Goal: Task Accomplishment & Management: Manage account settings

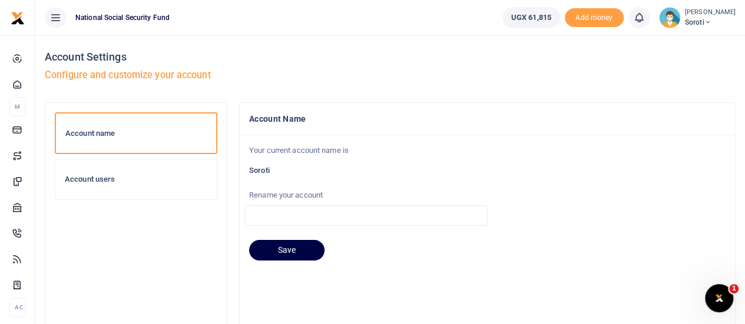
click at [698, 23] on span "Soroti" at bounding box center [710, 22] width 51 height 11
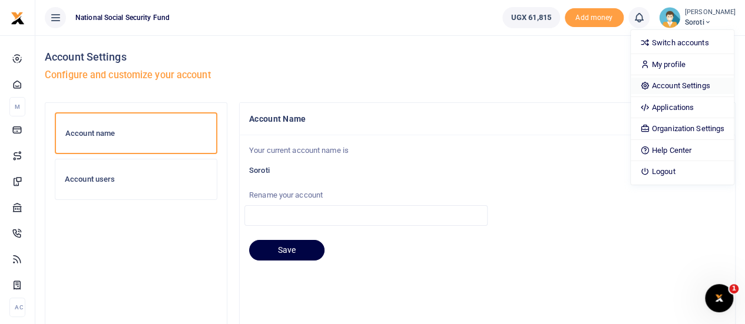
click at [685, 89] on link "Account Settings" at bounding box center [682, 86] width 103 height 16
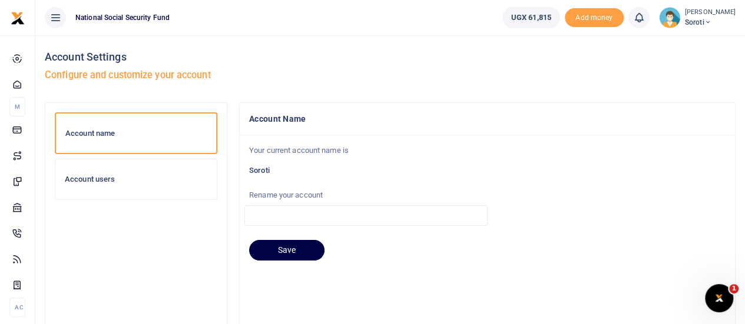
click at [685, 25] on span "Soroti" at bounding box center [710, 22] width 51 height 11
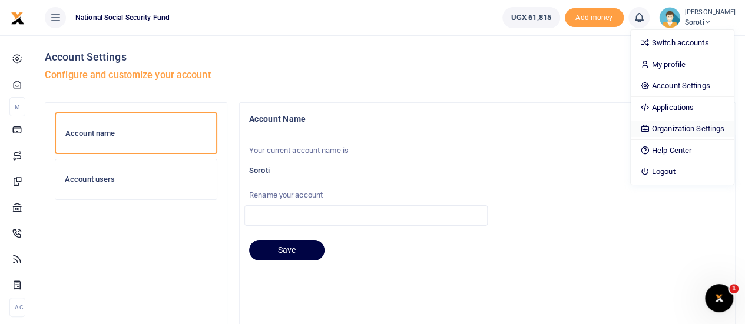
click at [681, 128] on link "Organization Settings" at bounding box center [682, 129] width 103 height 16
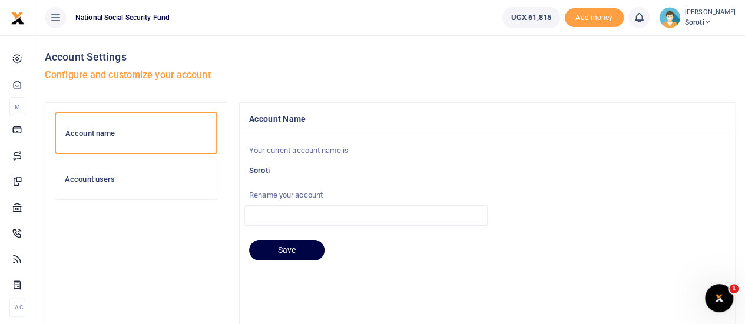
click at [691, 17] on span "Soroti" at bounding box center [710, 22] width 51 height 11
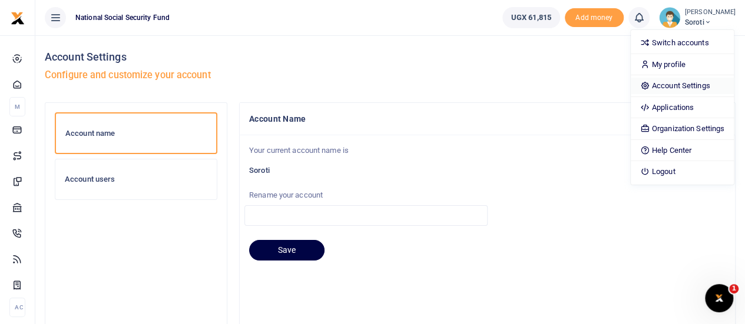
click at [670, 85] on link "Account Settings" at bounding box center [682, 86] width 103 height 16
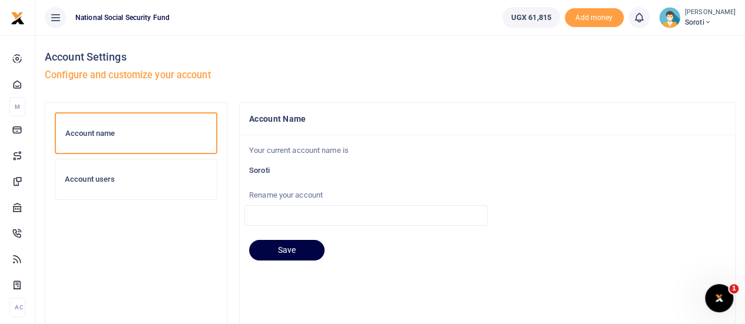
click at [110, 177] on h6 "Account users" at bounding box center [136, 179] width 143 height 9
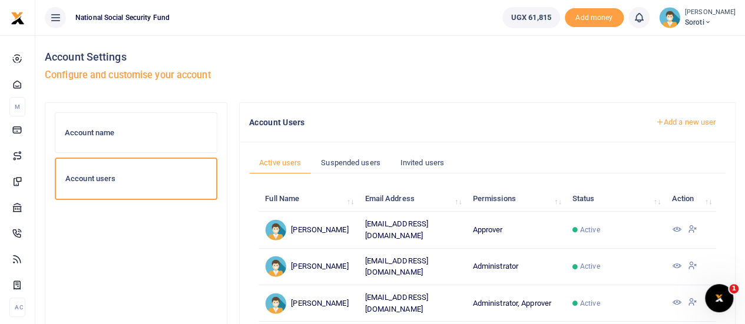
click at [677, 230] on icon at bounding box center [675, 229] width 9 height 9
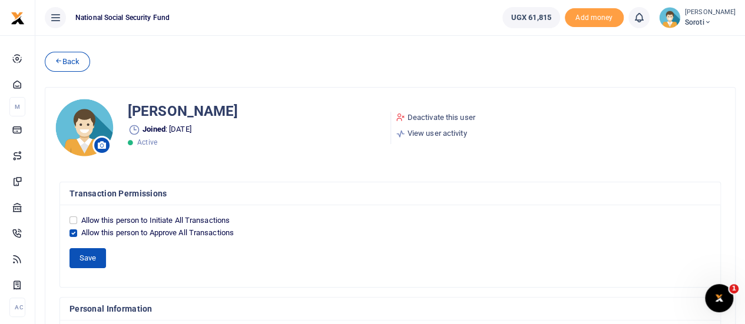
click at [79, 256] on button "Save" at bounding box center [87, 258] width 37 height 20
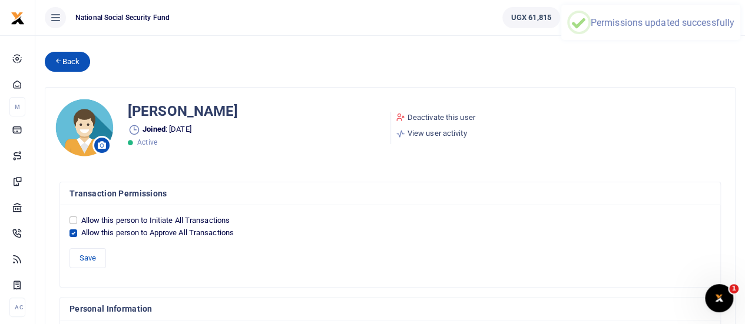
drag, startPoint x: 78, startPoint y: 64, endPoint x: 498, endPoint y: 118, distance: 423.9
click at [78, 64] on link "Back" at bounding box center [67, 62] width 45 height 20
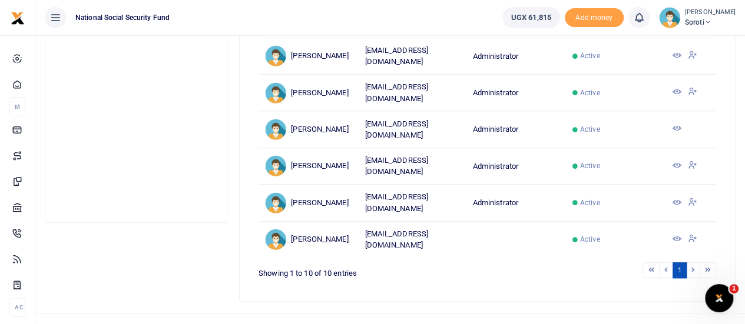
scroll to position [339, 0]
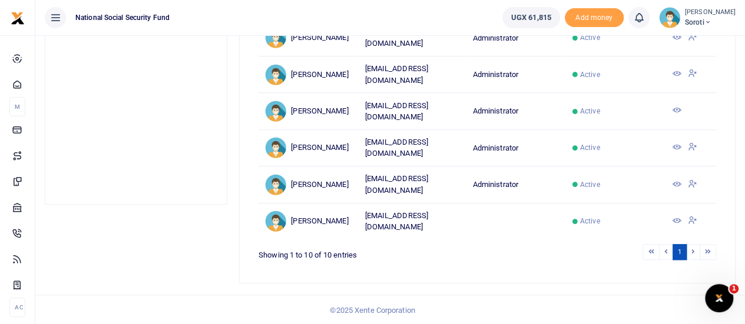
click at [692, 252] on li at bounding box center [694, 252] width 14 height 16
